Goal: Task Accomplishment & Management: Use online tool/utility

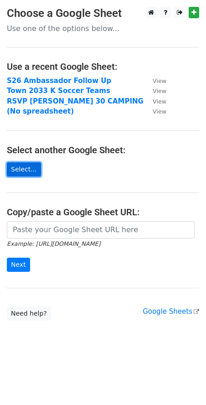
click at [25, 170] on link "Select..." at bounding box center [24, 170] width 34 height 14
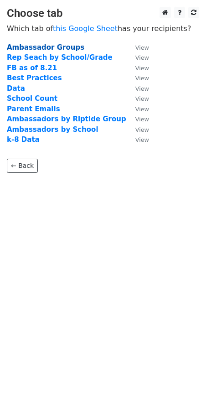
click at [51, 50] on strong "Ambassador Groups" at bounding box center [46, 47] width 78 height 8
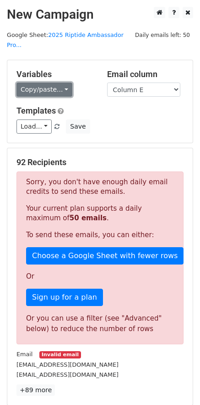
click at [42, 83] on link "Copy/paste..." at bounding box center [44, 90] width 56 height 14
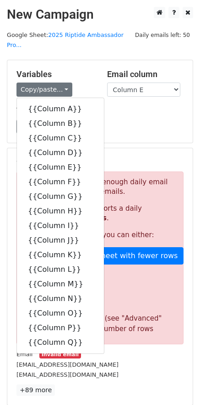
click at [84, 72] on div "Variables Copy/paste... {{Column A}} {{Column B}} {{Column C}} {{Column D}} {{C…" at bounding box center [55, 83] width 90 height 28
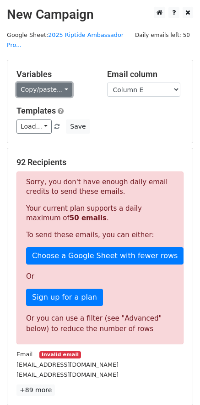
click at [46, 83] on link "Copy/paste..." at bounding box center [44, 90] width 56 height 14
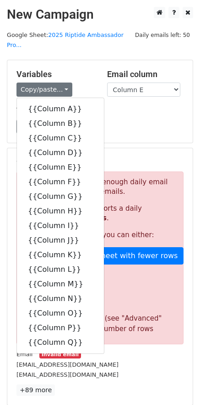
click at [78, 60] on div "Variables Copy/paste... {{Column A}} {{Column B}} {{Column C}} {{Column D}} {{C…" at bounding box center [99, 101] width 185 height 83
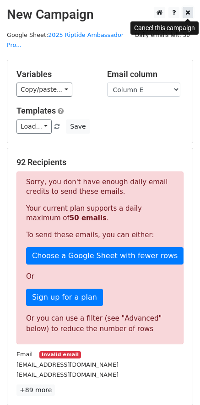
click at [188, 11] on icon at bounding box center [187, 12] width 5 height 6
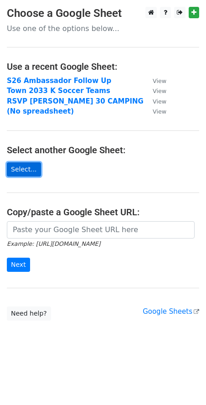
click at [25, 170] on link "Select..." at bounding box center [24, 170] width 34 height 14
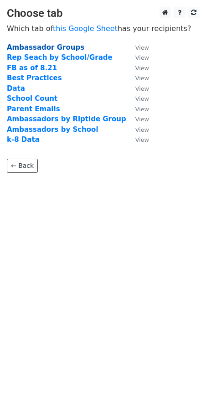
click at [31, 51] on strong "Ambassador Groups" at bounding box center [46, 47] width 78 height 8
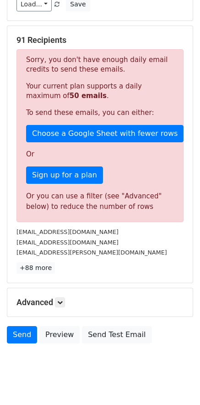
scroll to position [128, 0]
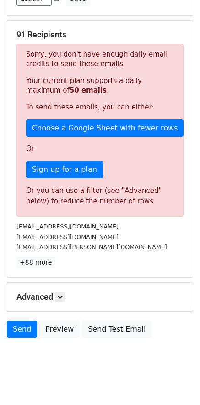
click at [68, 292] on h5 "Advanced" at bounding box center [99, 297] width 167 height 10
click at [63, 295] on icon at bounding box center [59, 297] width 5 height 5
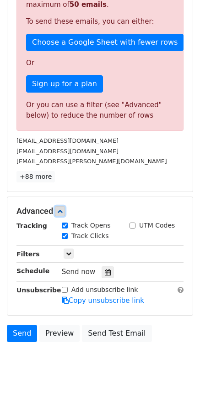
scroll to position [217, 0]
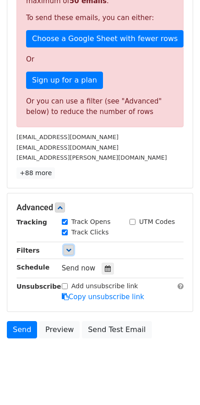
click at [66, 247] on icon at bounding box center [68, 249] width 5 height 5
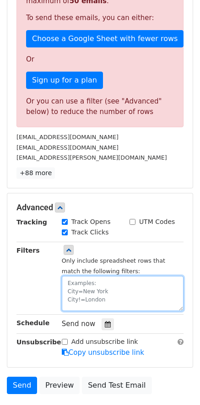
click at [145, 276] on textarea at bounding box center [122, 293] width 121 height 35
paste textarea "Follow Up Email from RB"
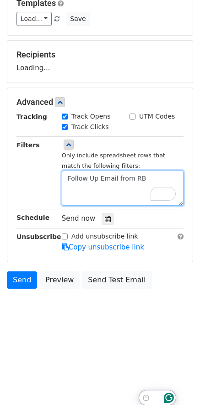
scroll to position [58, 0]
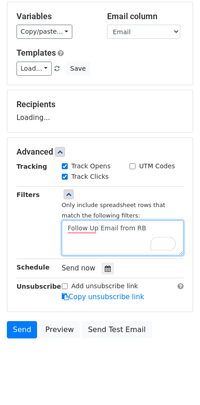
type textarea "Follow Up Email from RB="
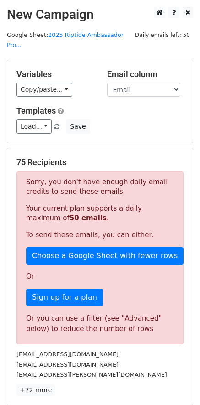
scroll to position [273, 0]
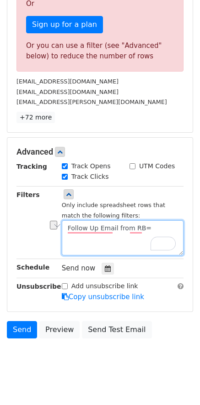
drag, startPoint x: 116, startPoint y: 237, endPoint x: 58, endPoint y: 211, distance: 63.6
click at [58, 211] on div "Only include spreadsheet rows that match the following filters: Follow Up Email…" at bounding box center [122, 223] width 135 height 66
drag, startPoint x: 149, startPoint y: 218, endPoint x: 41, endPoint y: 208, distance: 108.7
click at [41, 208] on div "Filters Only include spreadsheet rows that match the following filters: Follow …" at bounding box center [100, 223] width 180 height 66
